Goal: Task Accomplishment & Management: Use online tool/utility

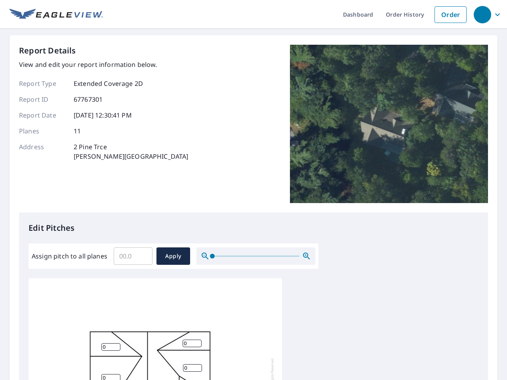
click at [253, 190] on div "Report Details View and edit your report information below. Report Type Extende…" at bounding box center [253, 129] width 469 height 168
click at [482, 14] on div "button" at bounding box center [482, 14] width 17 height 17
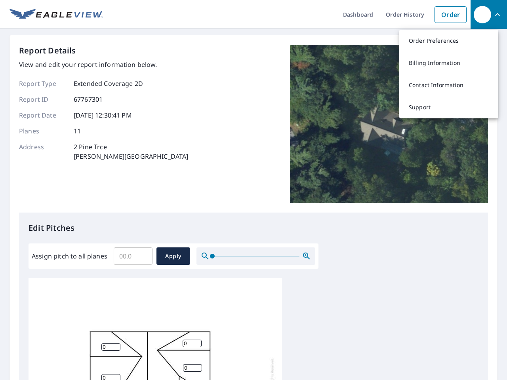
click at [133, 256] on input "Assign pitch to all planes" at bounding box center [133, 256] width 39 height 22
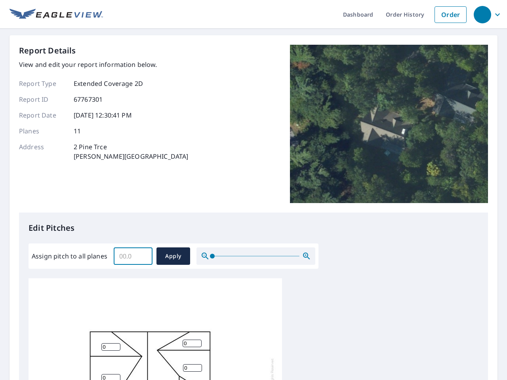
click at [173, 256] on span "Apply" at bounding box center [173, 257] width 21 height 10
click at [307, 256] on icon "button" at bounding box center [307, 257] width 10 height 10
